Goal: Navigation & Orientation: Find specific page/section

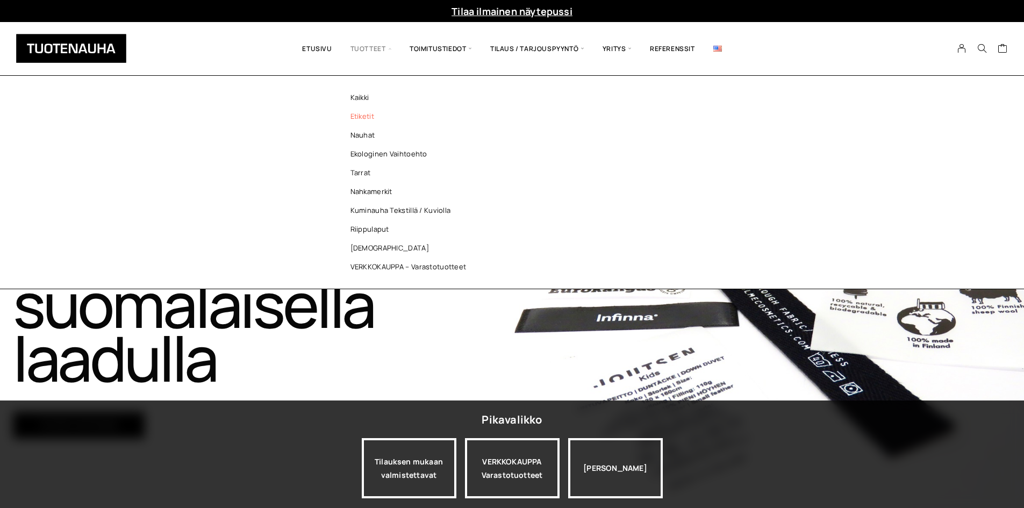
click at [380, 121] on link "Etiketit" at bounding box center [411, 116] width 156 height 19
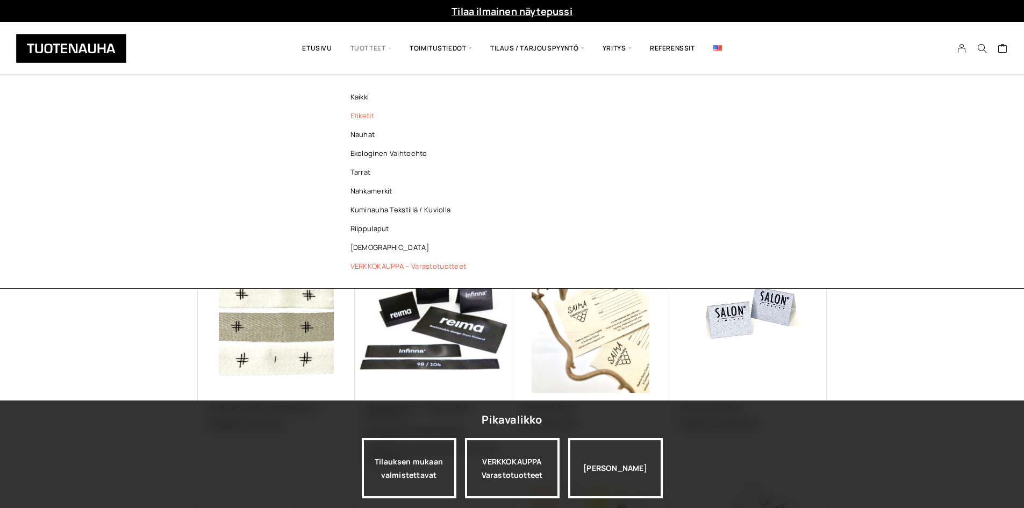
click at [394, 261] on link "VERKKOKAUPPA – Varastotuotteet" at bounding box center [411, 266] width 156 height 19
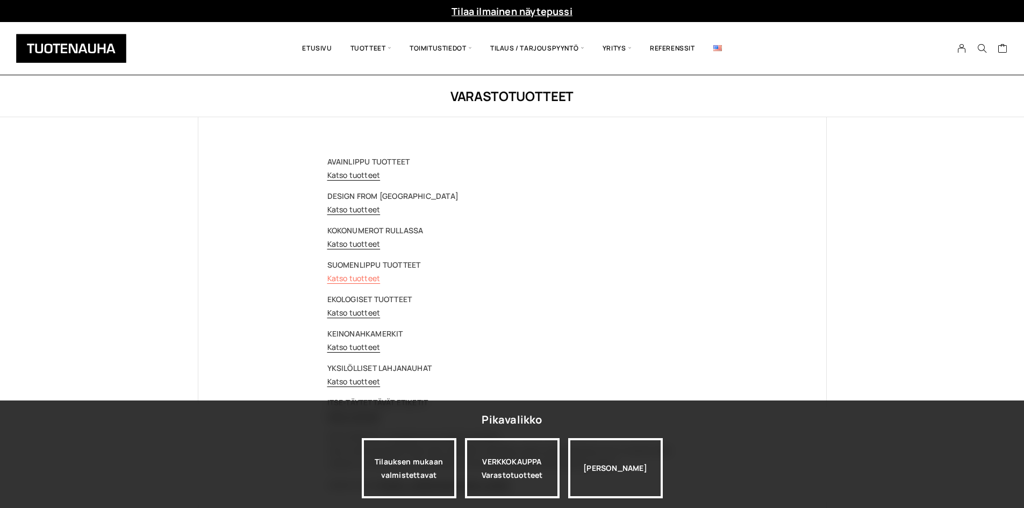
click at [377, 282] on link "Katso tuotteet" at bounding box center [353, 278] width 53 height 10
click at [346, 175] on link "Katso tuotteet" at bounding box center [353, 175] width 53 height 10
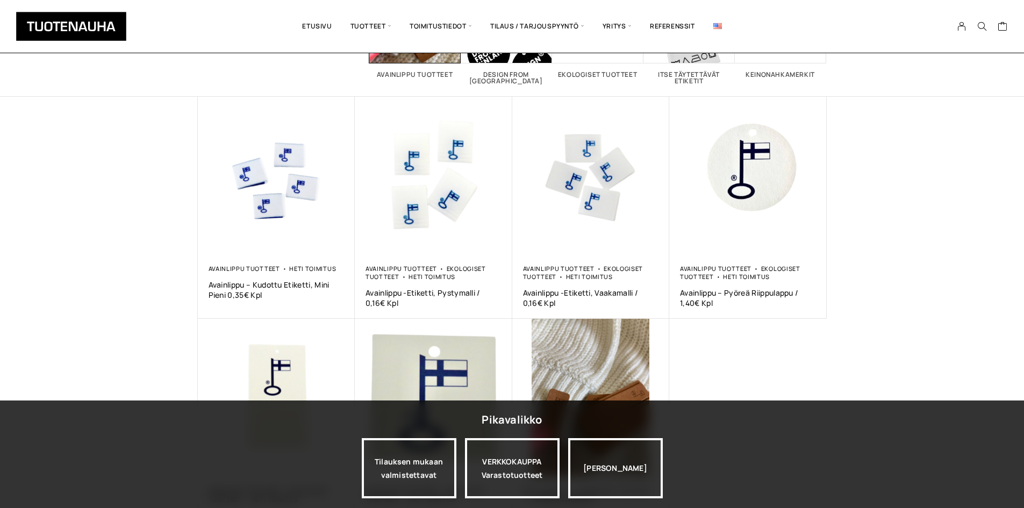
scroll to position [215, 0]
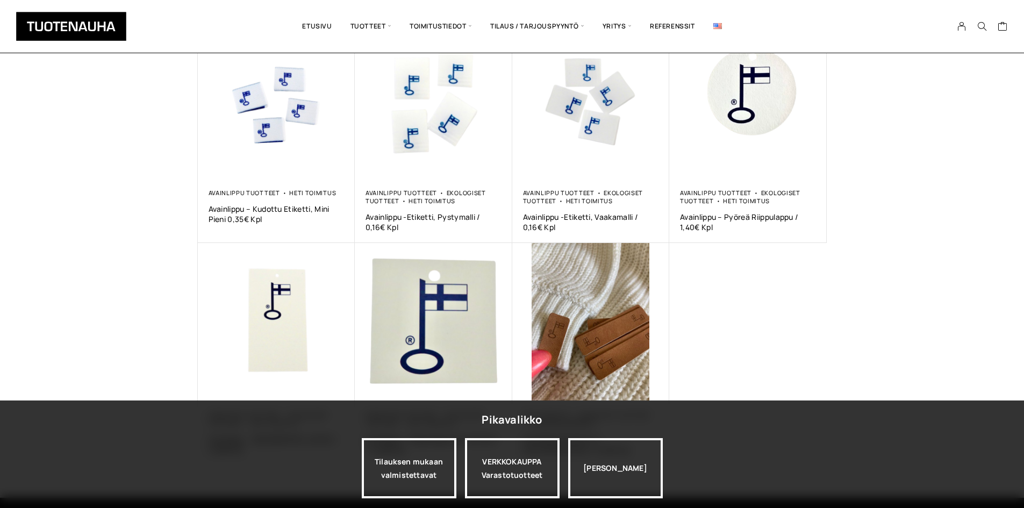
drag, startPoint x: 74, startPoint y: 160, endPoint x: 76, endPoint y: 8, distance: 152.2
click at [74, 160] on div "Näytetään kaikki 7 tulosta Lajittelu: ostetuin ensin Järjestä uusimman mukaan L…" at bounding box center [512, 179] width 1024 height 638
